Goal: Transaction & Acquisition: Purchase product/service

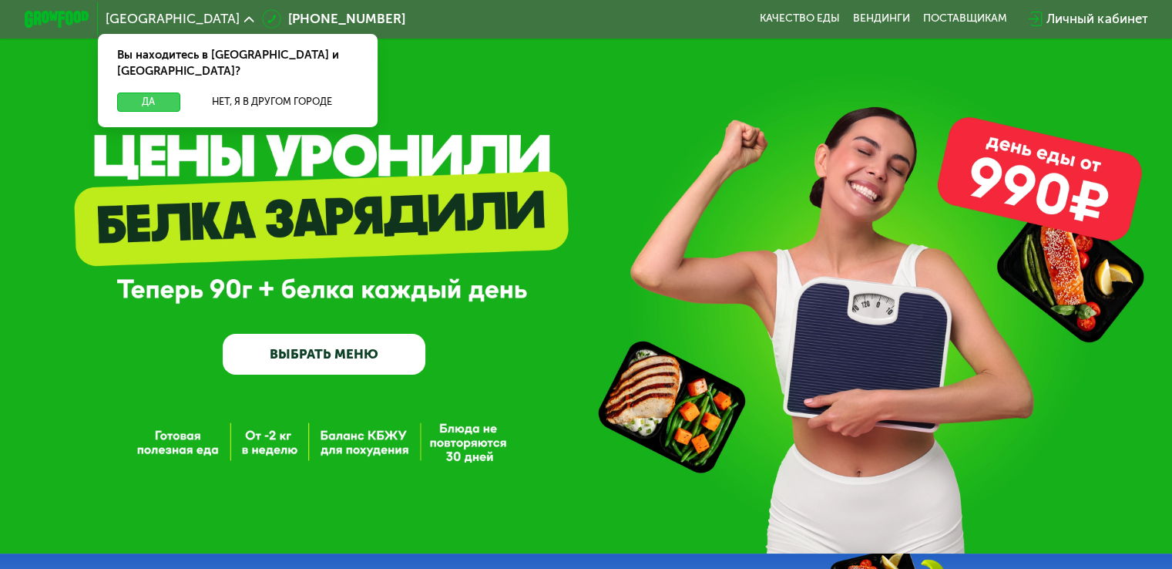
click at [163, 92] on button "Да" at bounding box center [148, 101] width 62 height 19
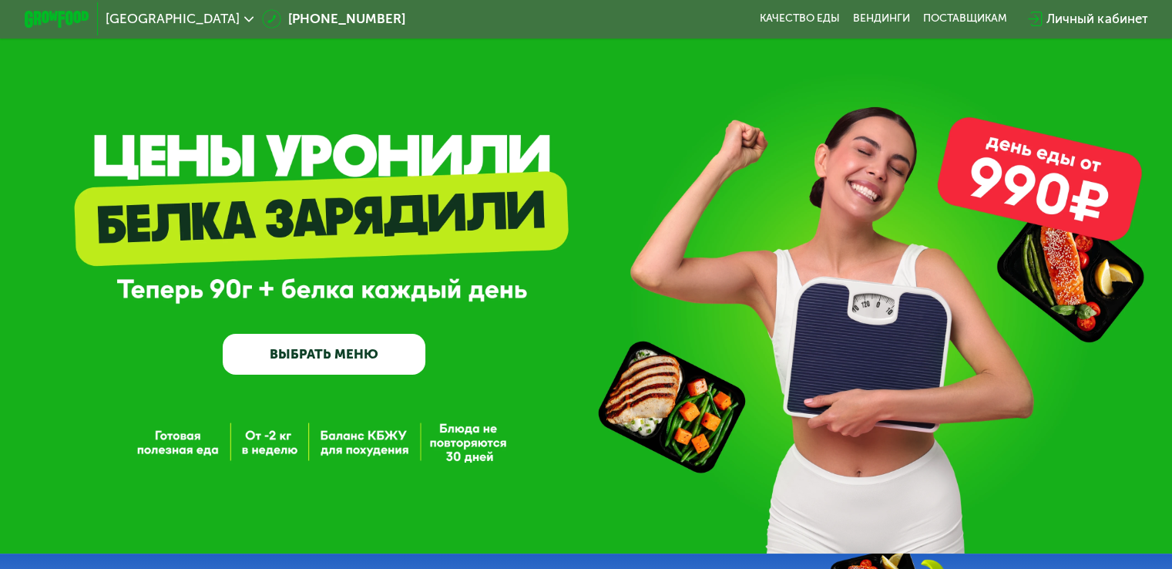
click at [327, 360] on link "ВЫБРАТЬ МЕНЮ" at bounding box center [324, 354] width 203 height 41
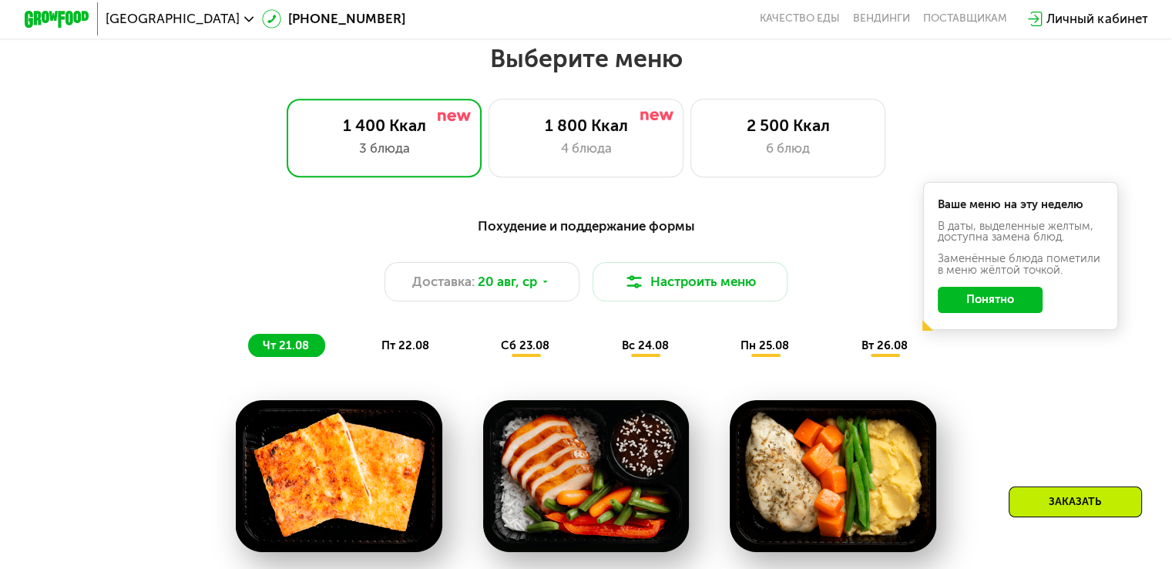
scroll to position [694, 0]
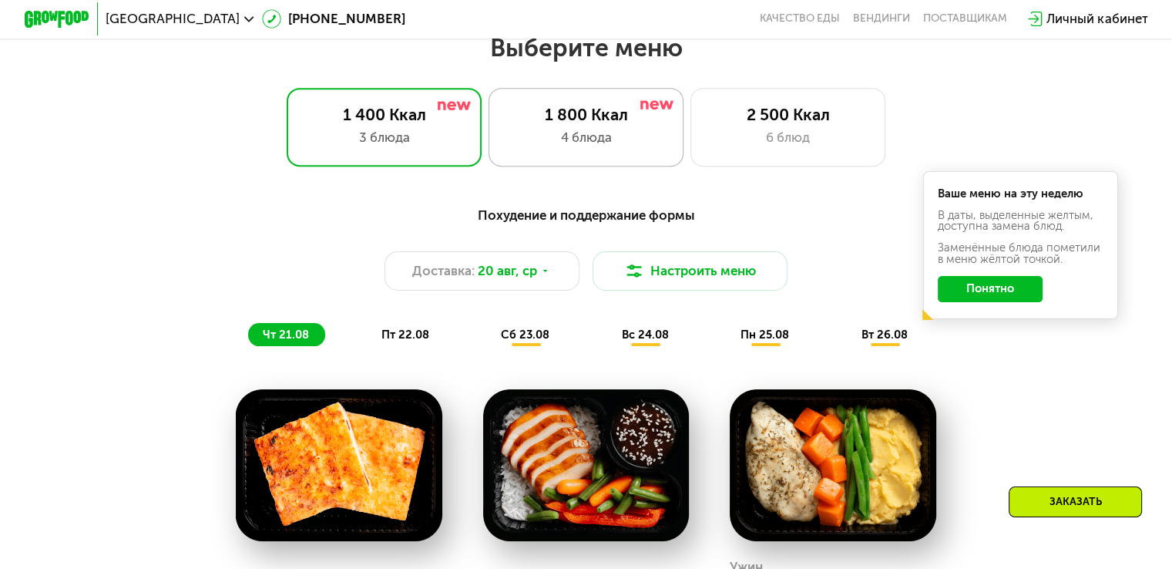
click at [593, 143] on div "4 блюда" at bounding box center [586, 137] width 161 height 19
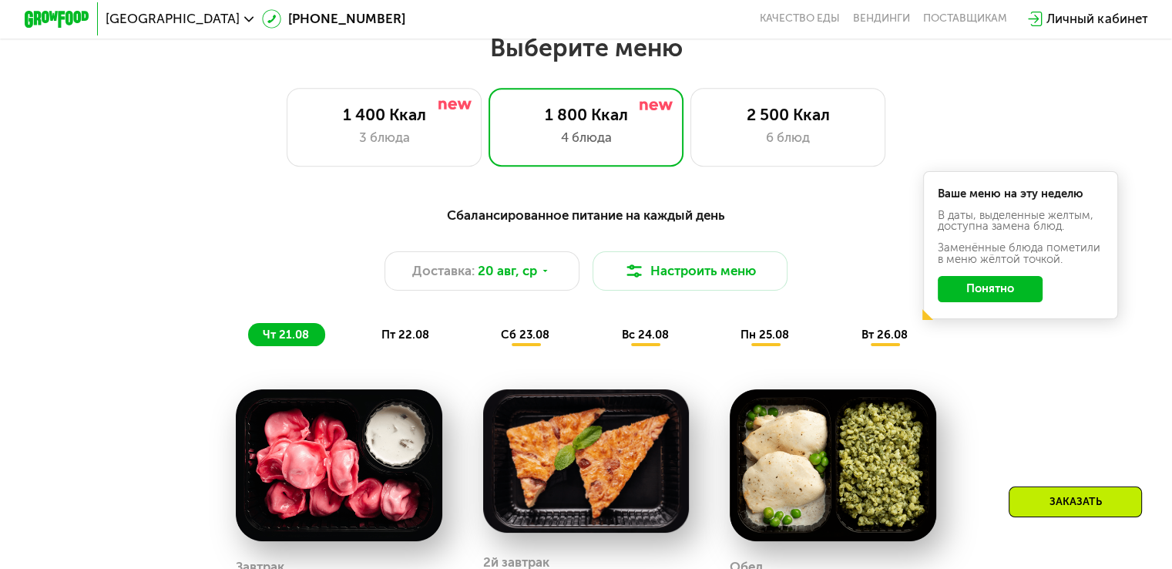
click at [1007, 296] on button "Понятно" at bounding box center [990, 289] width 105 height 26
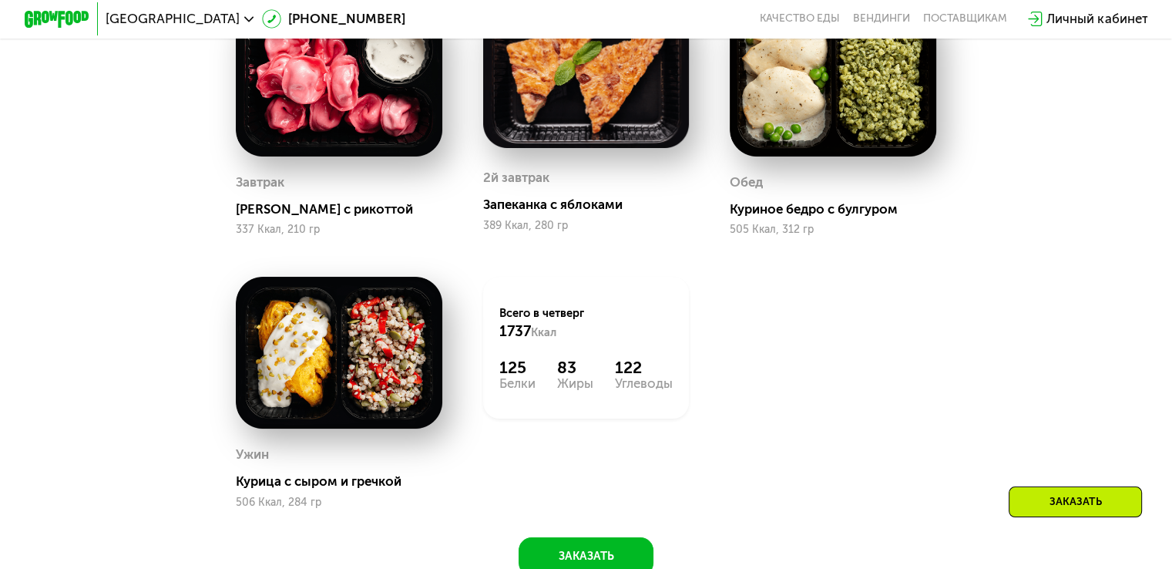
scroll to position [1079, 0]
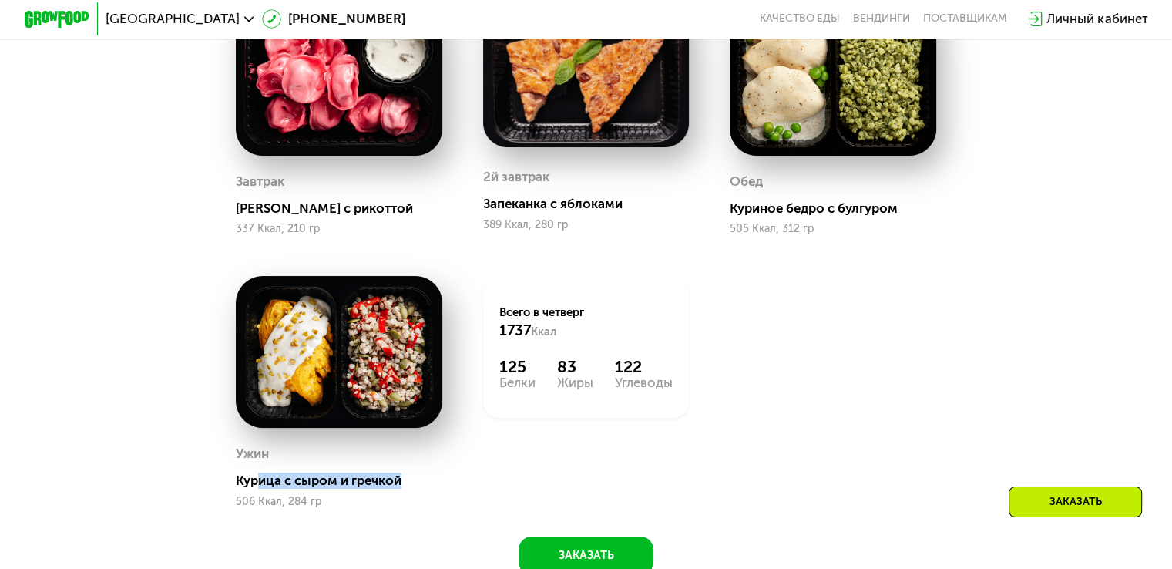
drag, startPoint x: 259, startPoint y: 494, endPoint x: 409, endPoint y: 487, distance: 150.5
click at [409, 487] on div "Курица с сыром и гречкой" at bounding box center [345, 480] width 219 height 16
drag, startPoint x: 791, startPoint y: 211, endPoint x: 869, endPoint y: 219, distance: 79.0
click at [869, 217] on div "Куриное бедро с булгуром" at bounding box center [839, 208] width 219 height 16
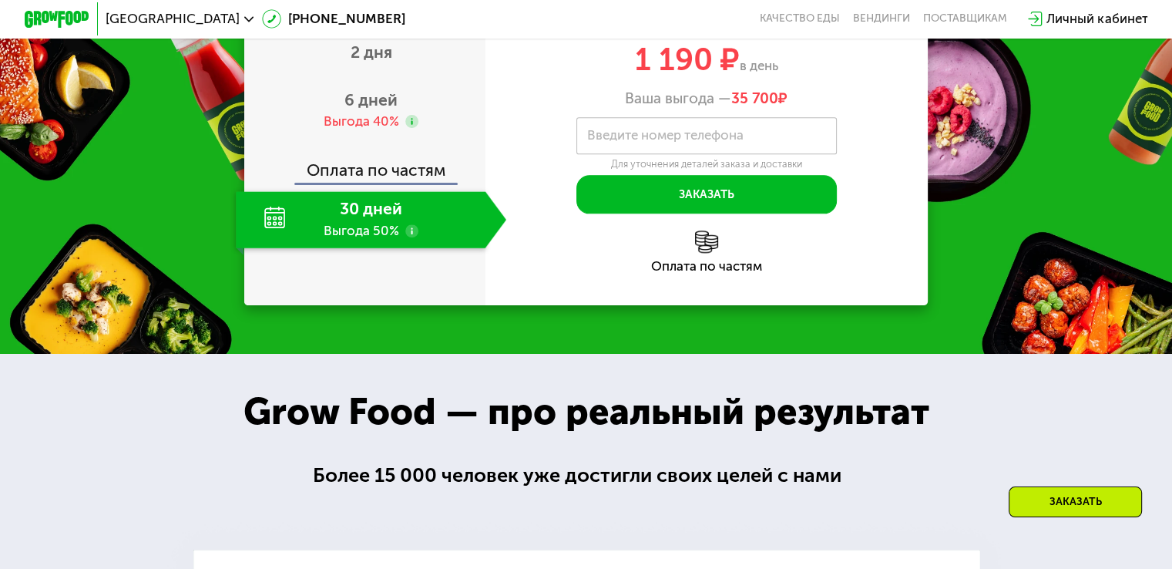
scroll to position [1773, 0]
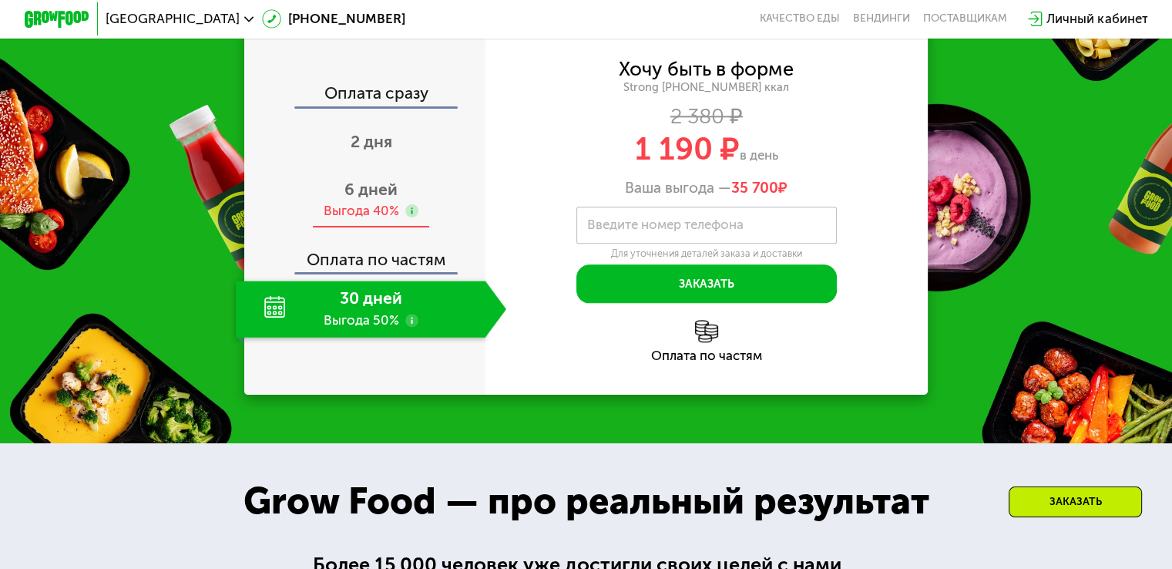
click at [355, 199] on span "6 дней" at bounding box center [371, 189] width 53 height 19
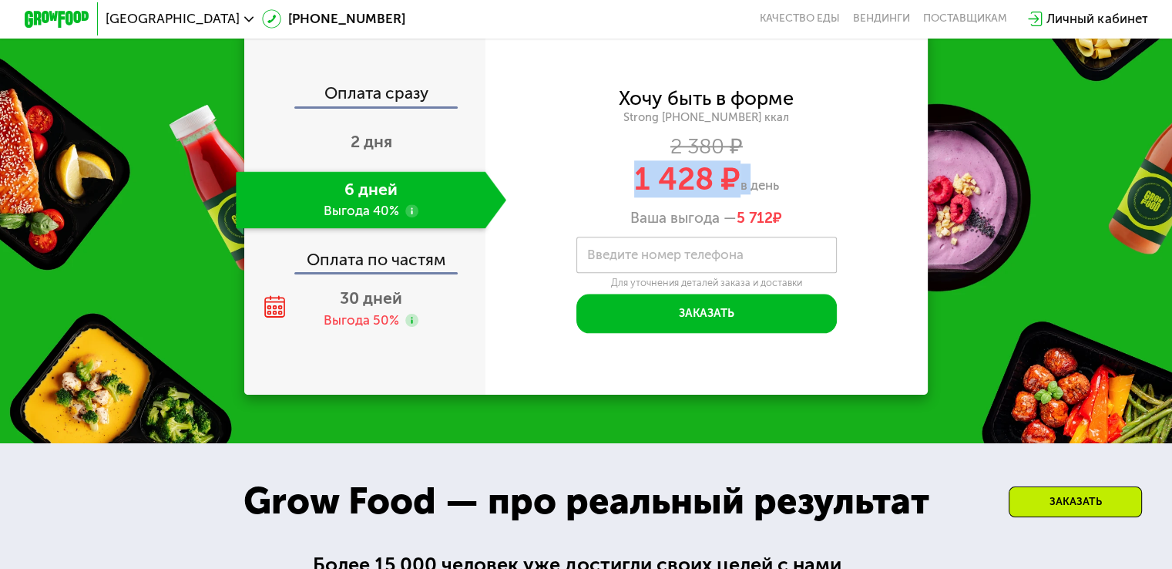
drag, startPoint x: 638, startPoint y: 195, endPoint x: 748, endPoint y: 196, distance: 109.4
click at [748, 194] on div "1 428 ₽ в день" at bounding box center [707, 178] width 443 height 31
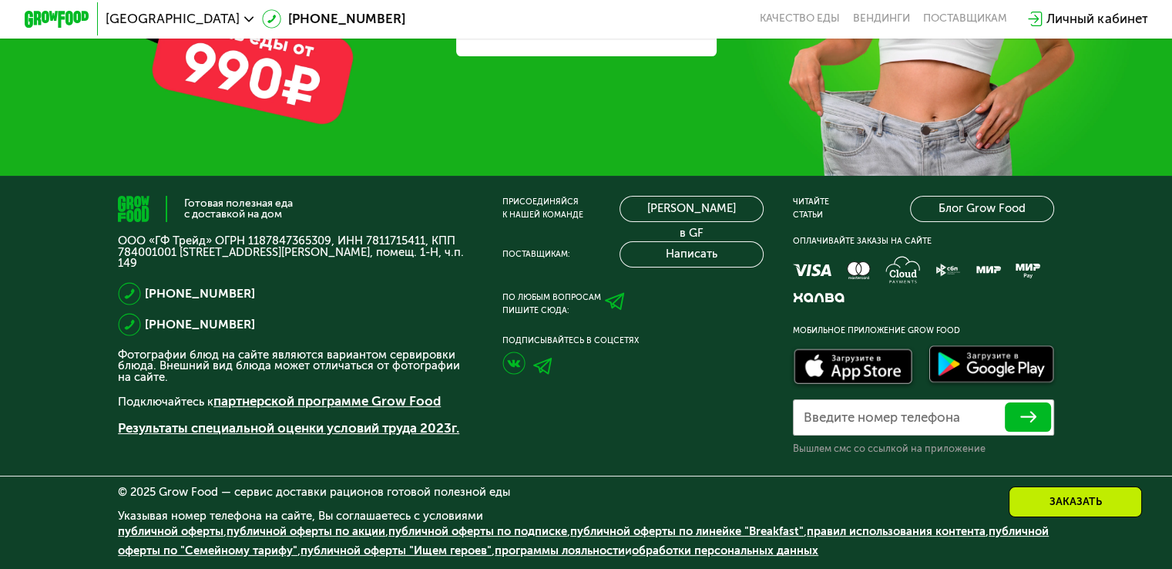
scroll to position [5028, 0]
